Goal: Participate in discussion: Engage in conversation with other users on a specific topic

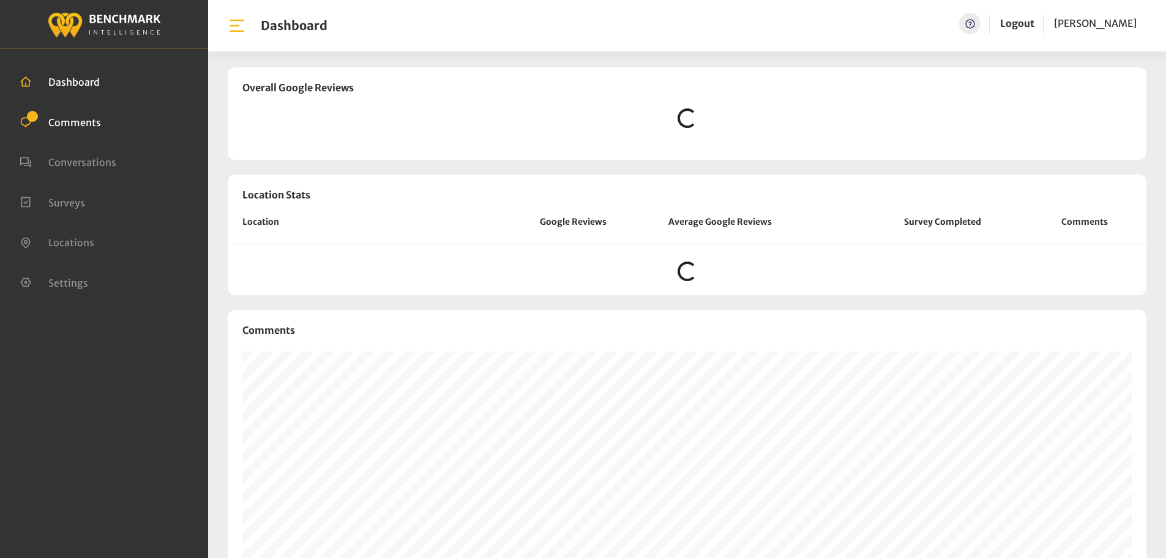
click at [92, 127] on span "Comments" at bounding box center [74, 122] width 53 height 12
